Goal: Transaction & Acquisition: Purchase product/service

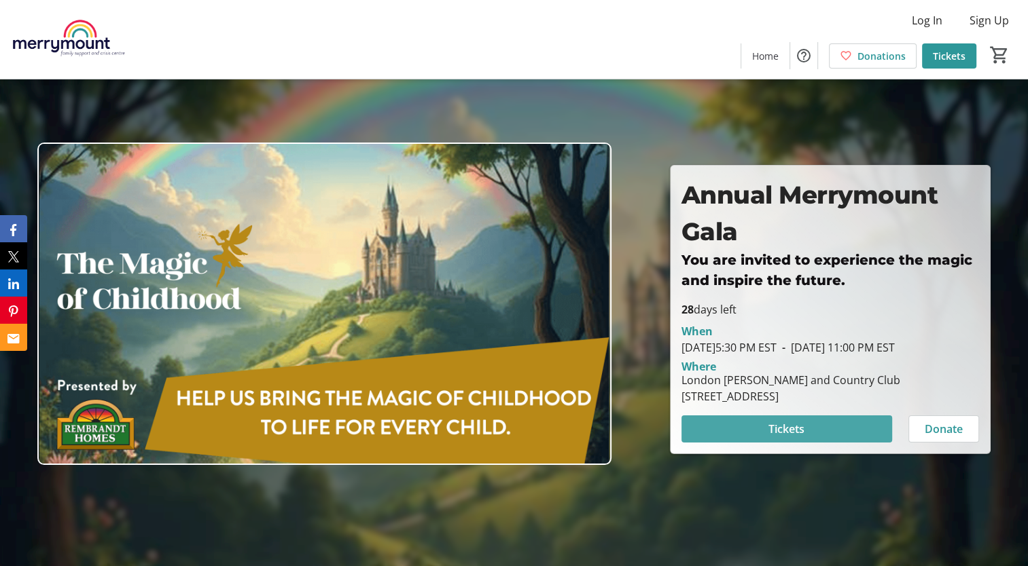
click at [735, 435] on span at bounding box center [786, 429] width 211 height 33
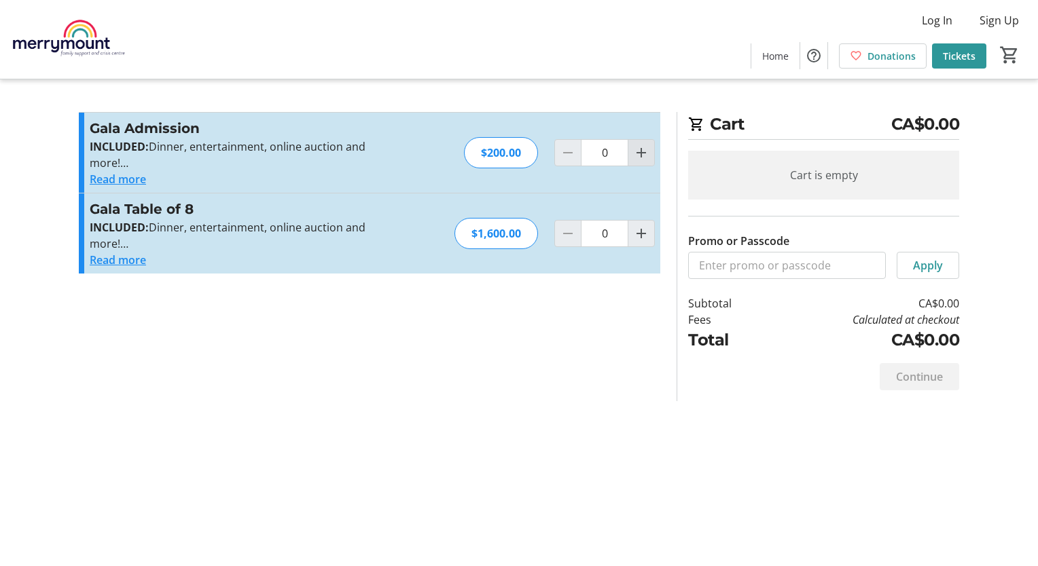
click at [635, 153] on mat-icon "Increment by one" at bounding box center [641, 153] width 16 height 16
type input "1"
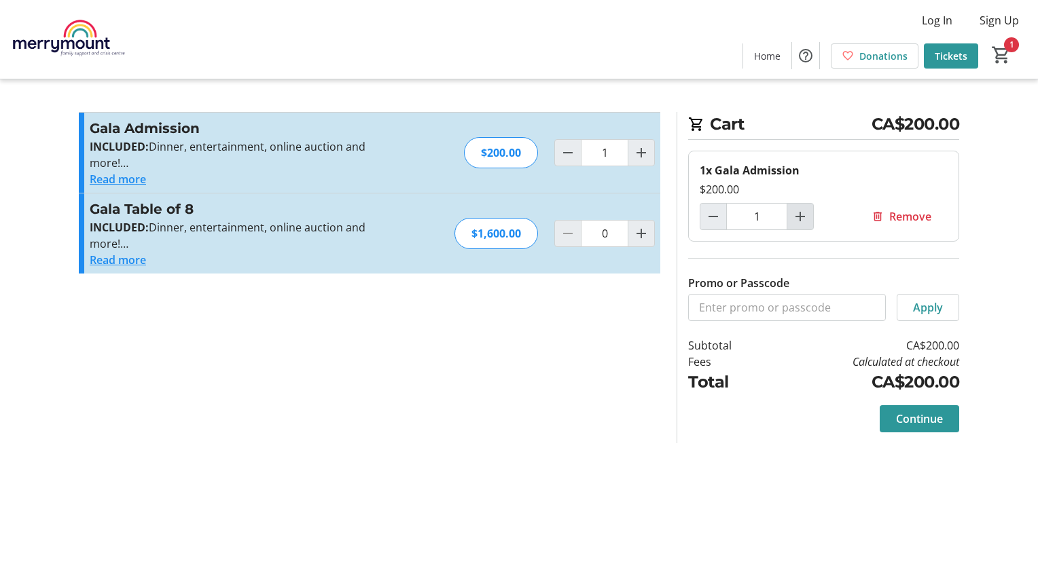
click at [798, 221] on mat-icon "Increment by one" at bounding box center [800, 217] width 16 height 16
type input "2"
click at [916, 414] on span "Continue" at bounding box center [919, 419] width 47 height 16
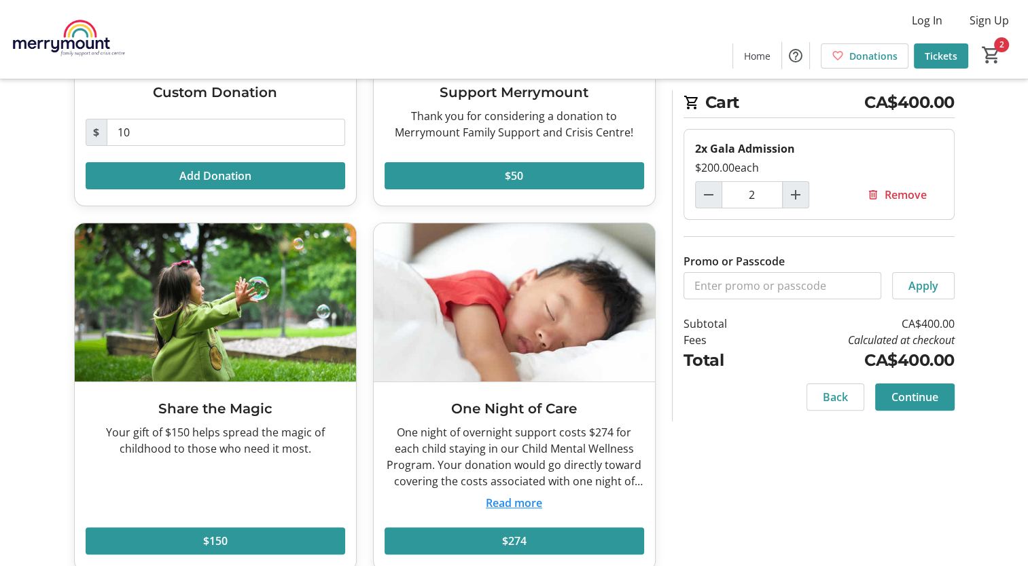
scroll to position [266, 0]
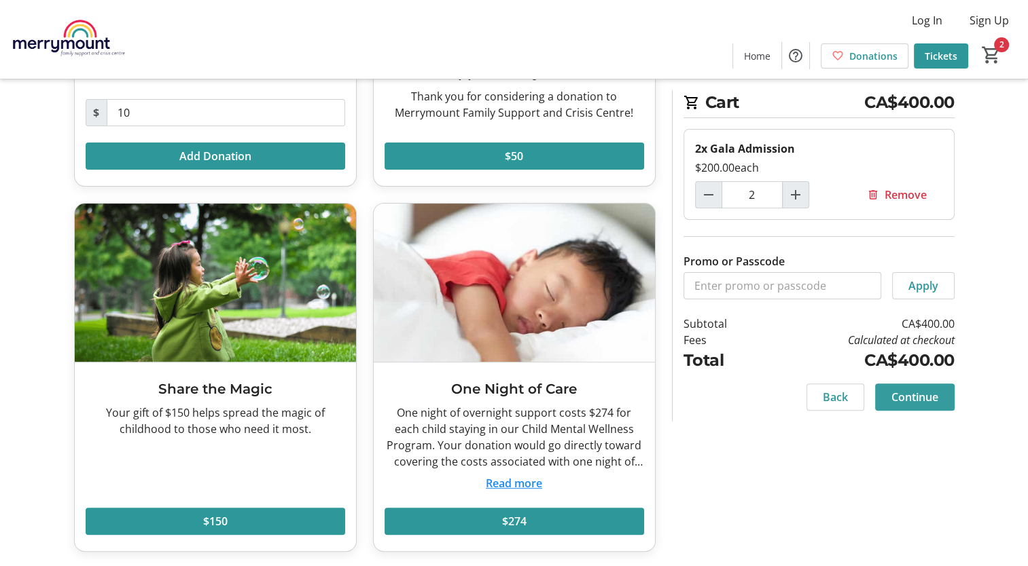
click at [907, 397] on span "Continue" at bounding box center [914, 397] width 47 height 16
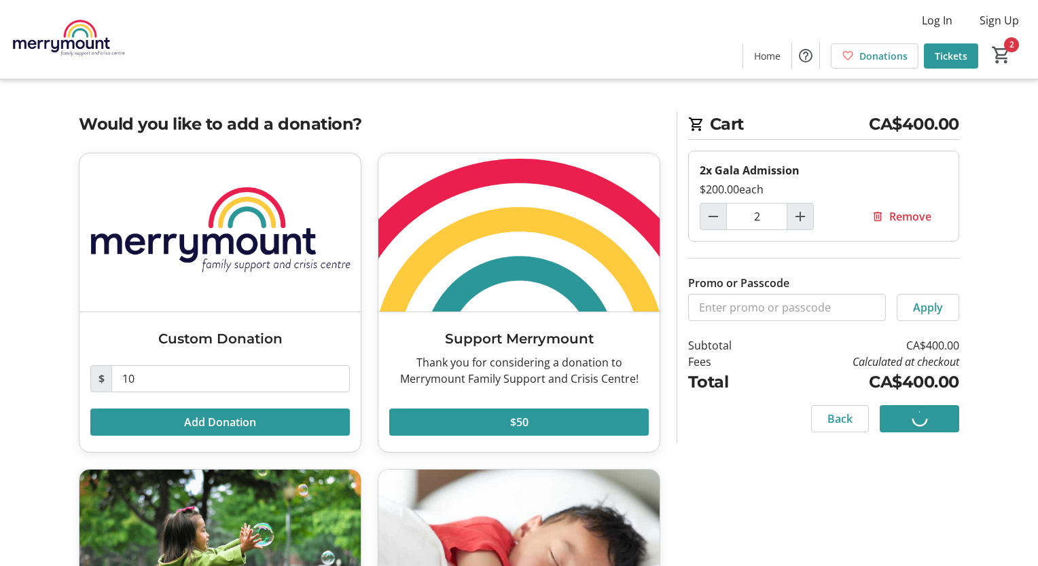
select select "CA"
